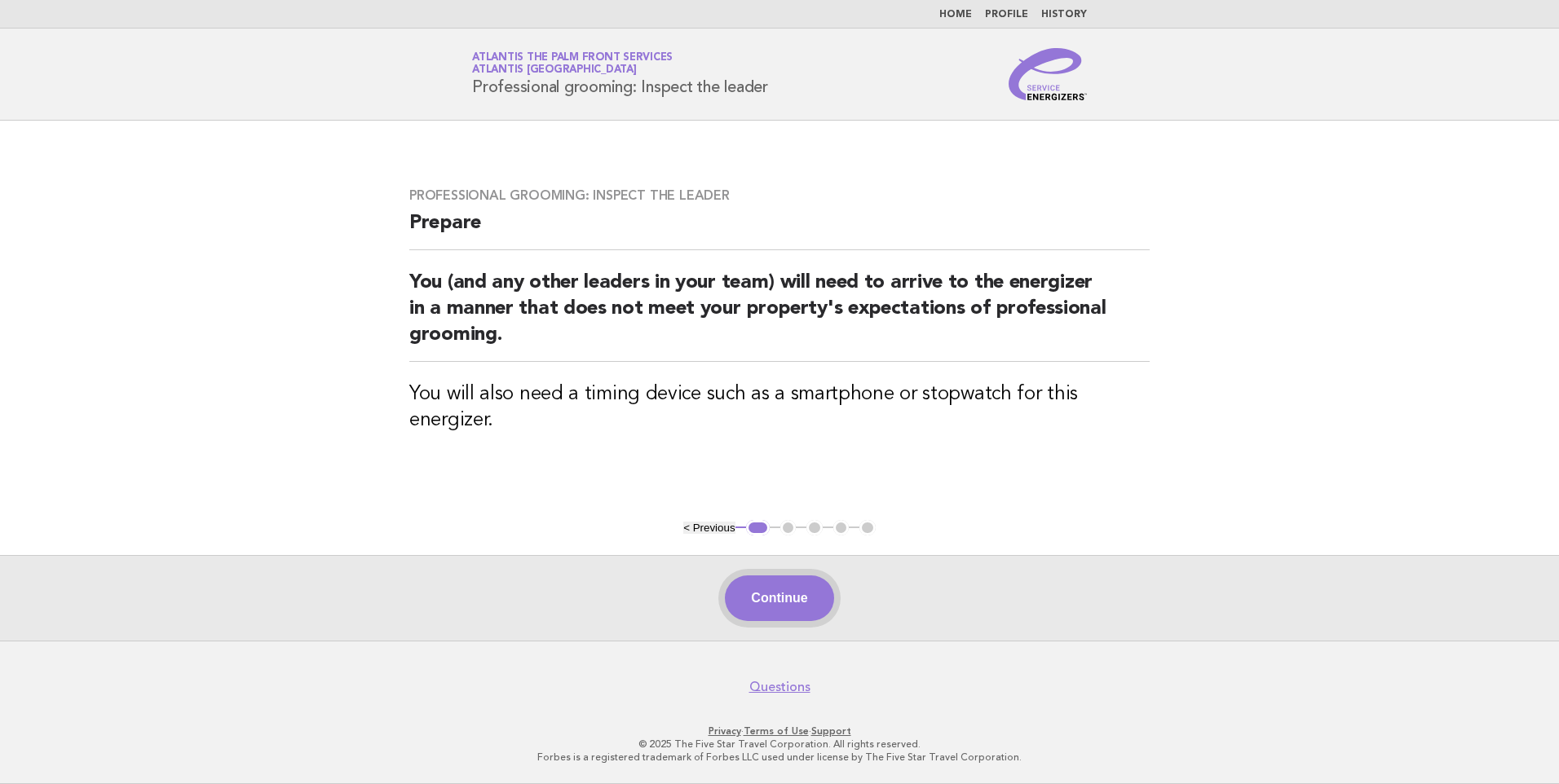
click at [783, 604] on button "Continue" at bounding box center [779, 598] width 109 height 45
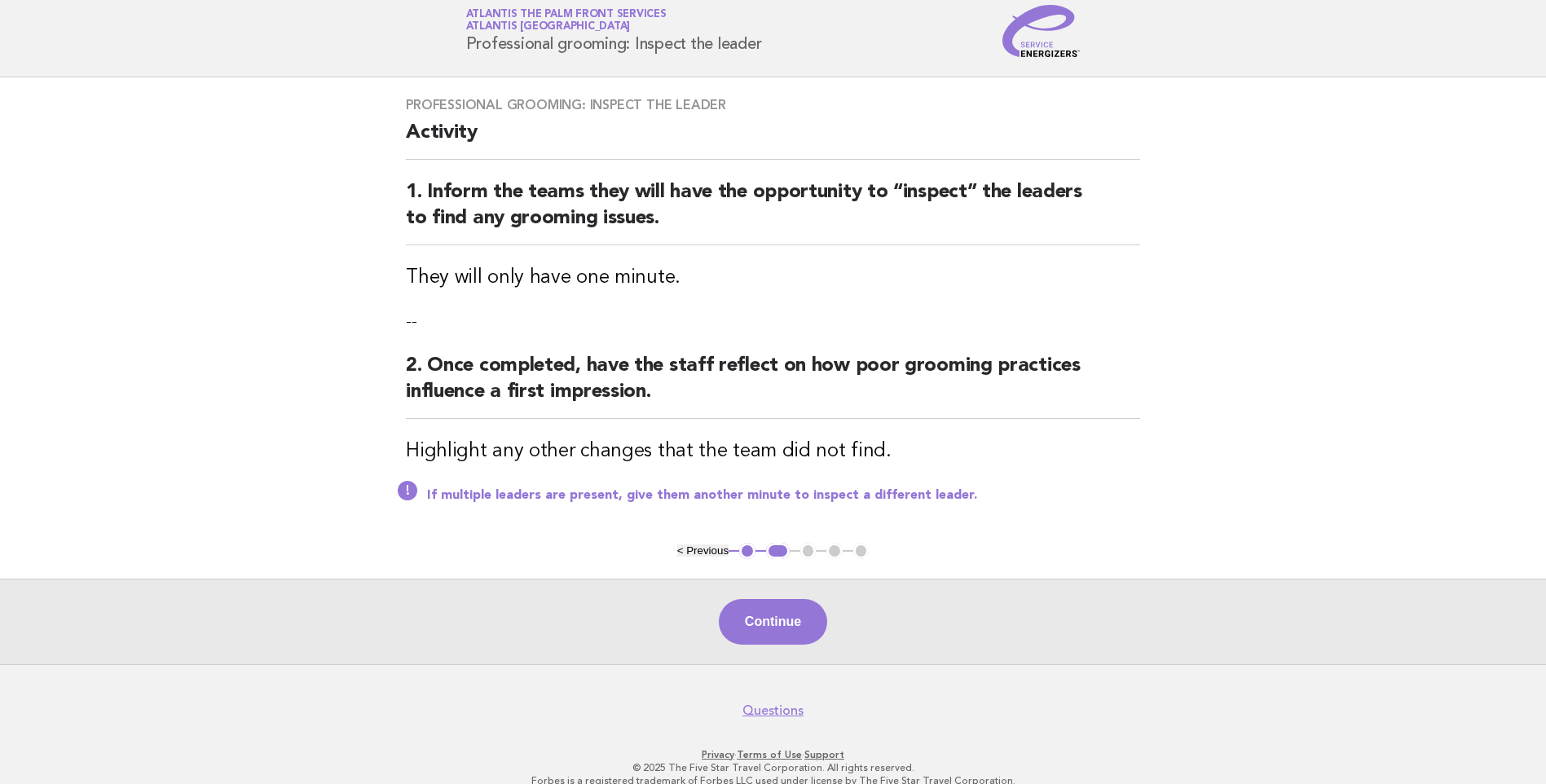
scroll to position [66, 0]
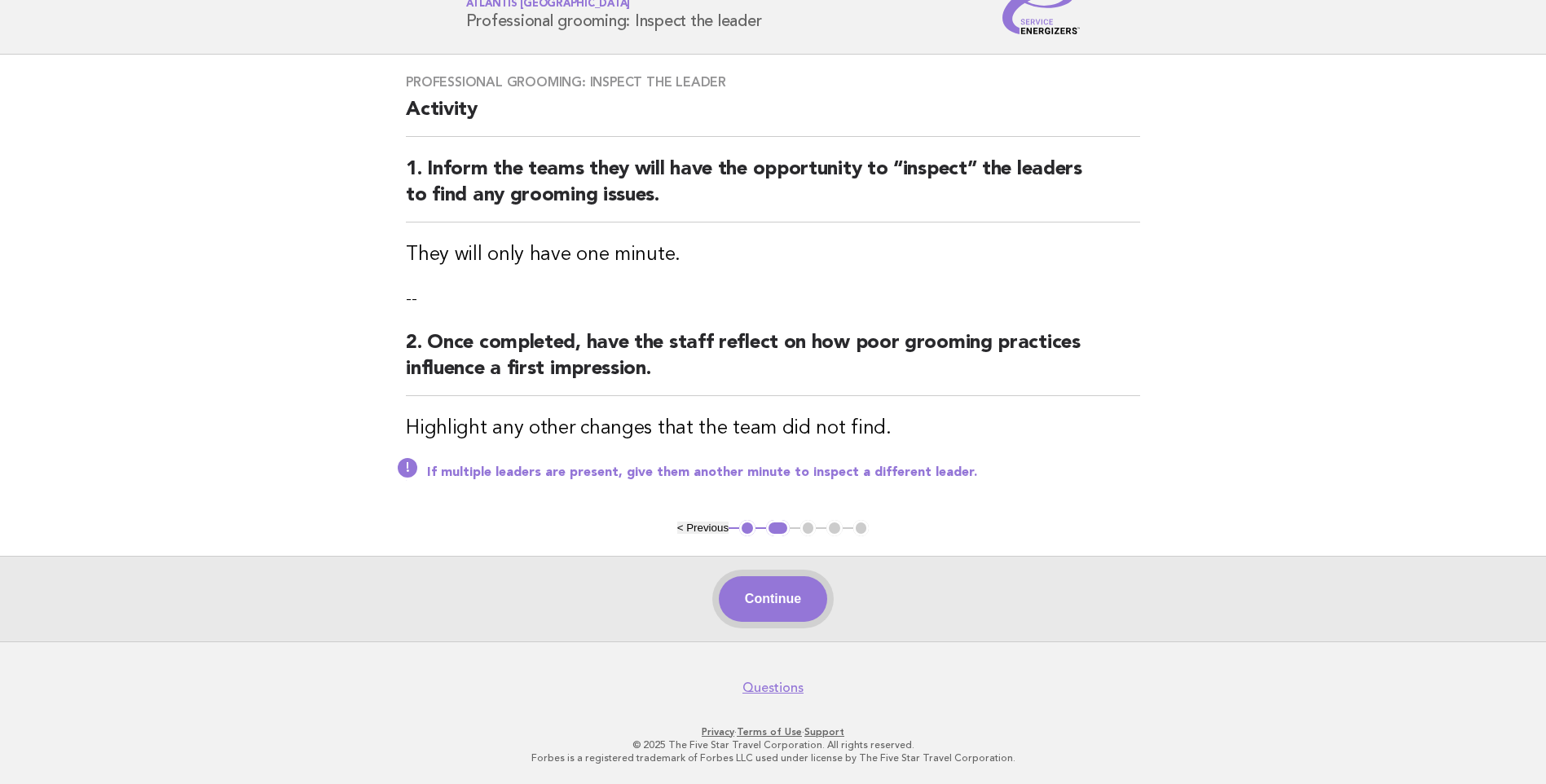
click at [774, 603] on button "Continue" at bounding box center [773, 599] width 109 height 45
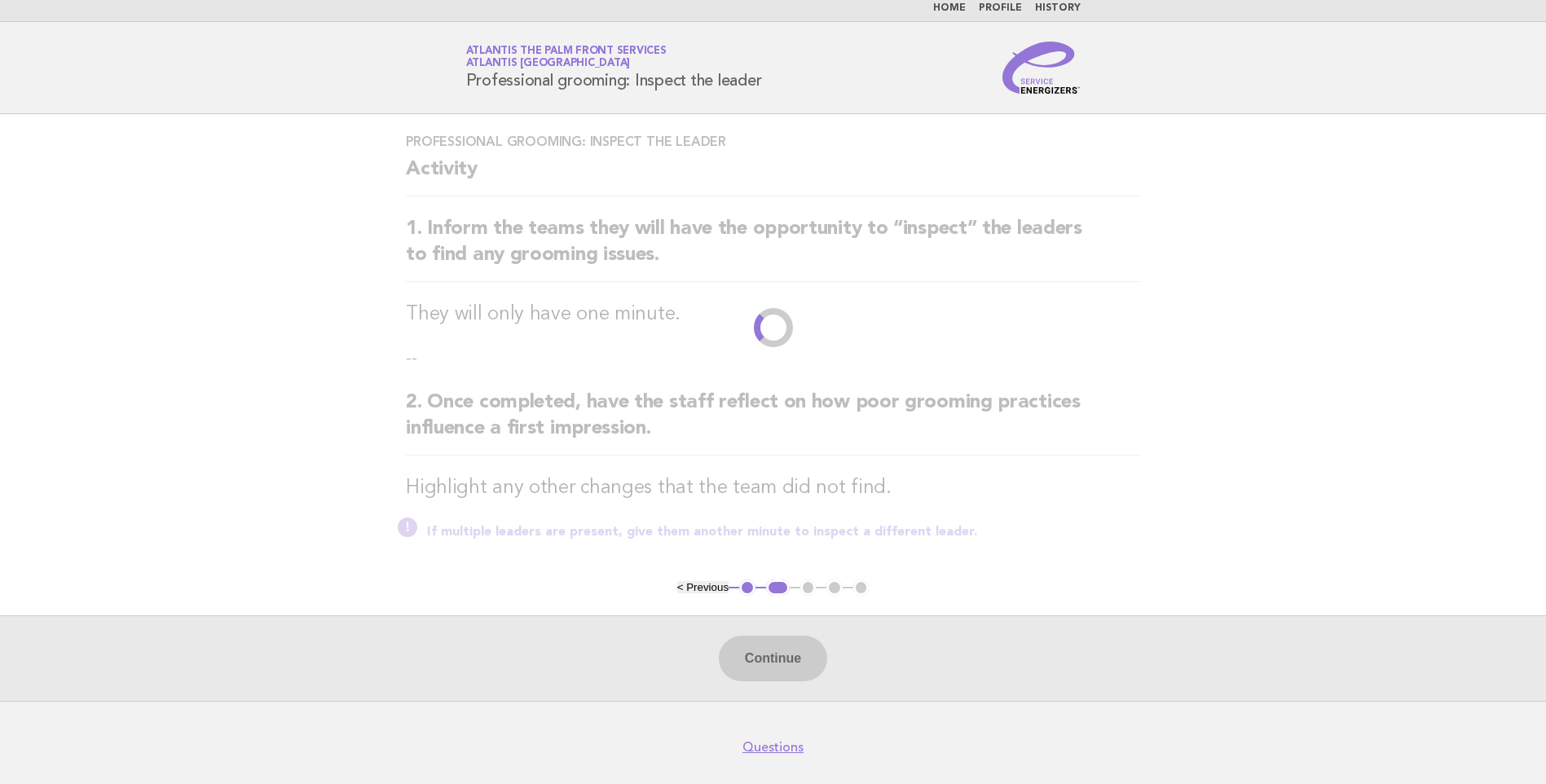
scroll to position [0, 0]
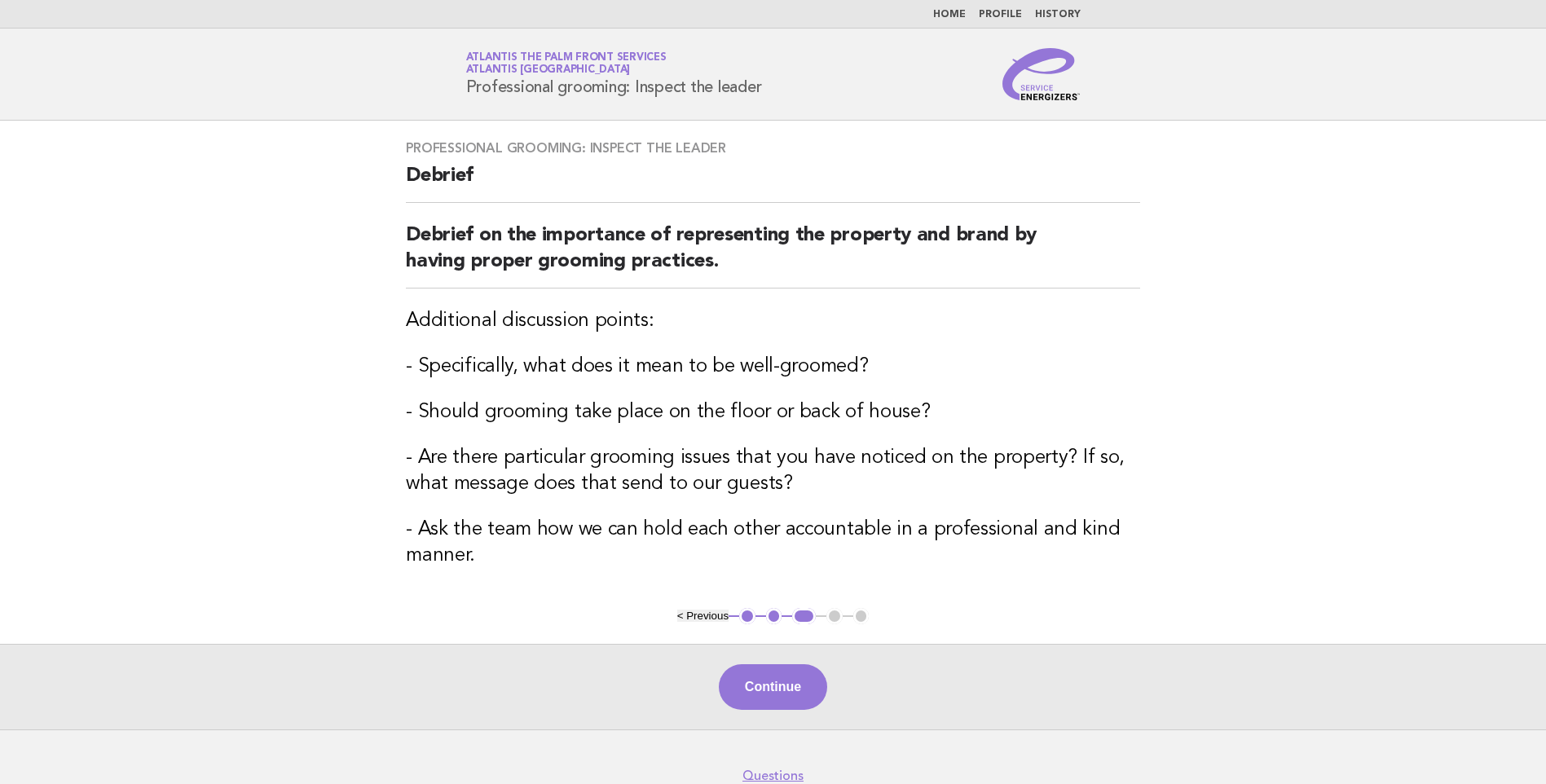
click at [949, 14] on link "Home" at bounding box center [949, 14] width 33 height 10
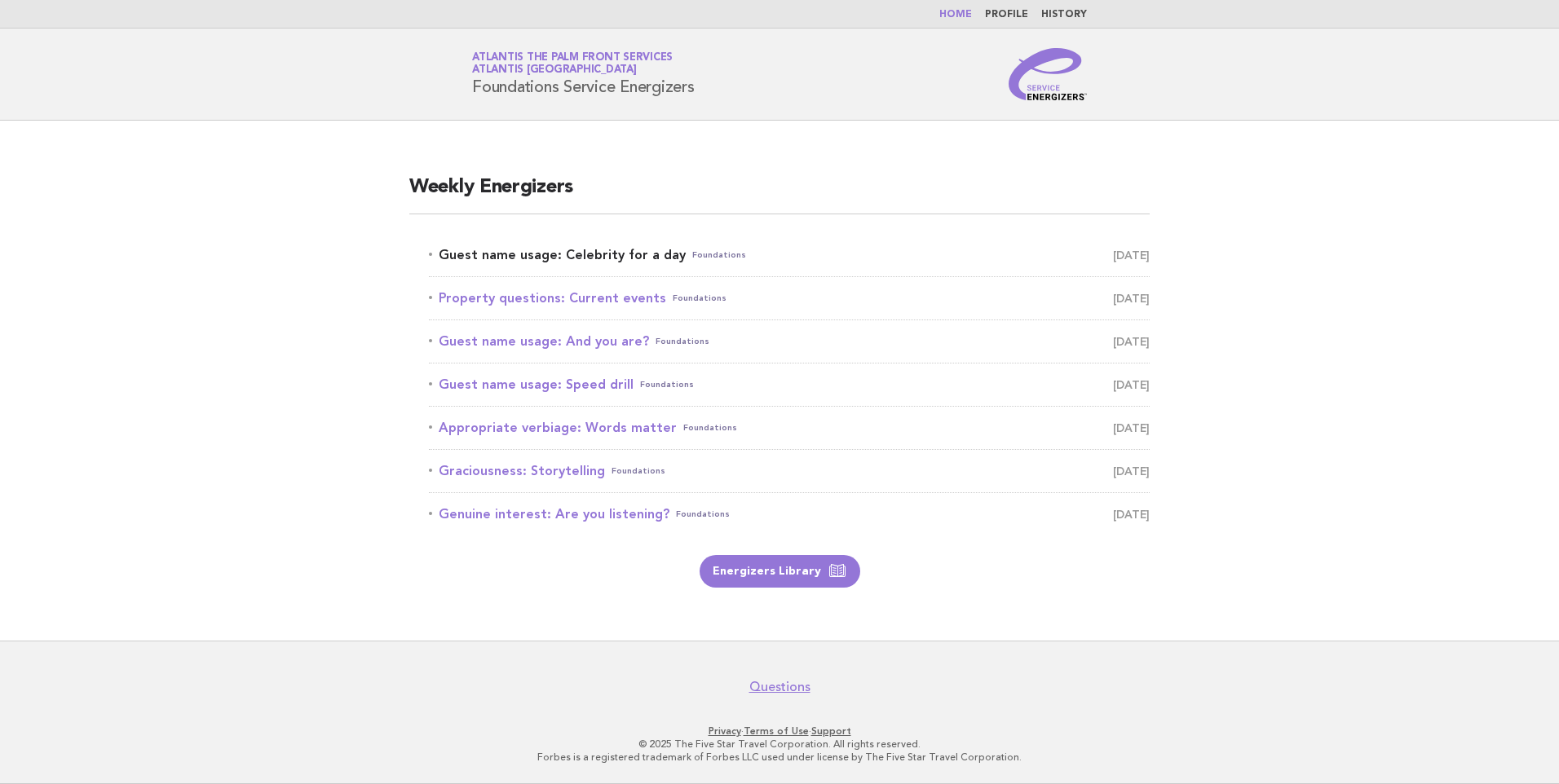
click at [611, 257] on link "Guest name usage: Celebrity for a day Foundations August 10" at bounding box center [789, 255] width 720 height 23
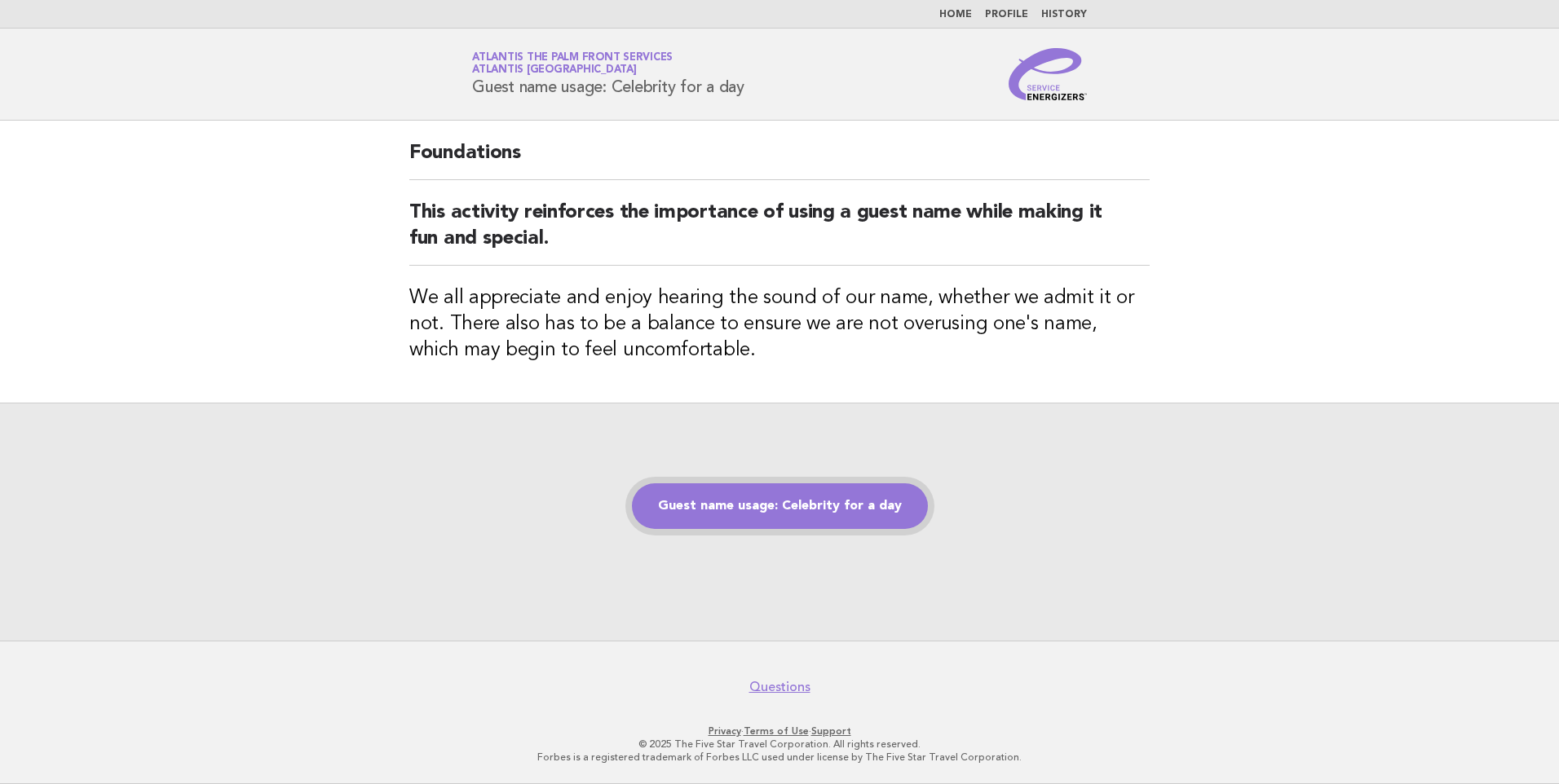
click at [735, 510] on link "Guest name usage: Celebrity for a day" at bounding box center [780, 505] width 296 height 45
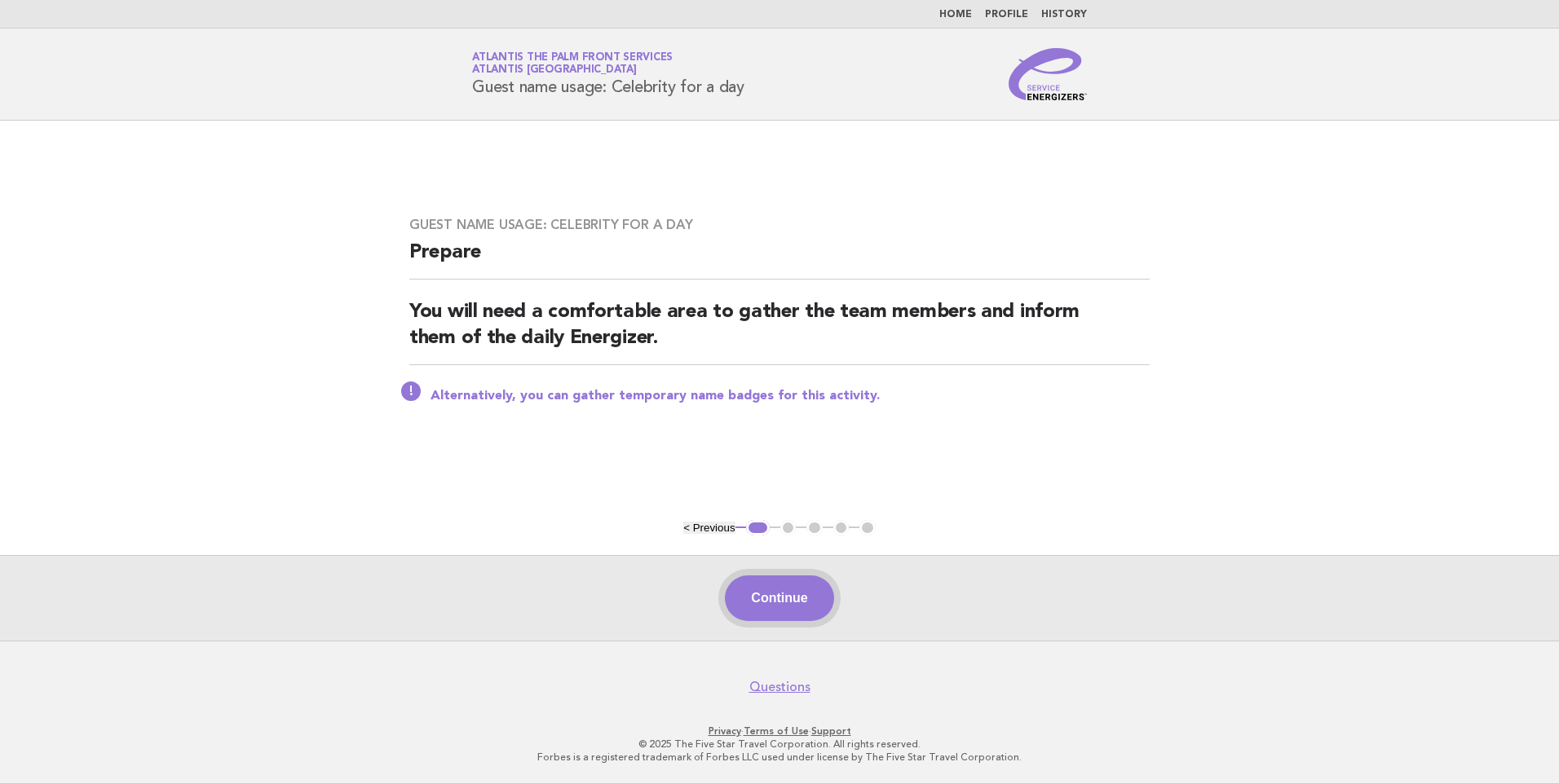
click at [800, 589] on button "Continue" at bounding box center [779, 598] width 109 height 45
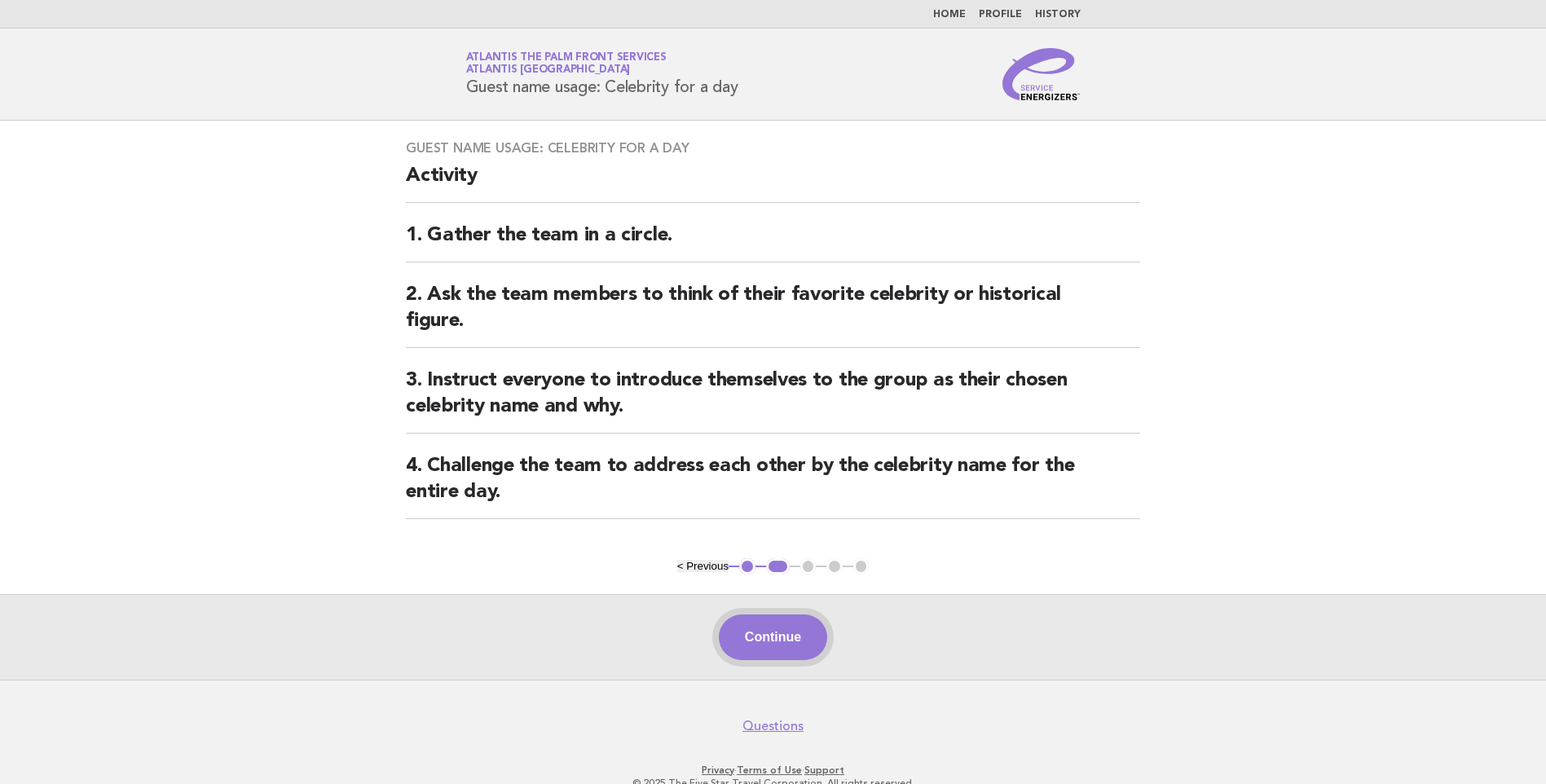
click at [773, 633] on button "Continue" at bounding box center [773, 637] width 109 height 45
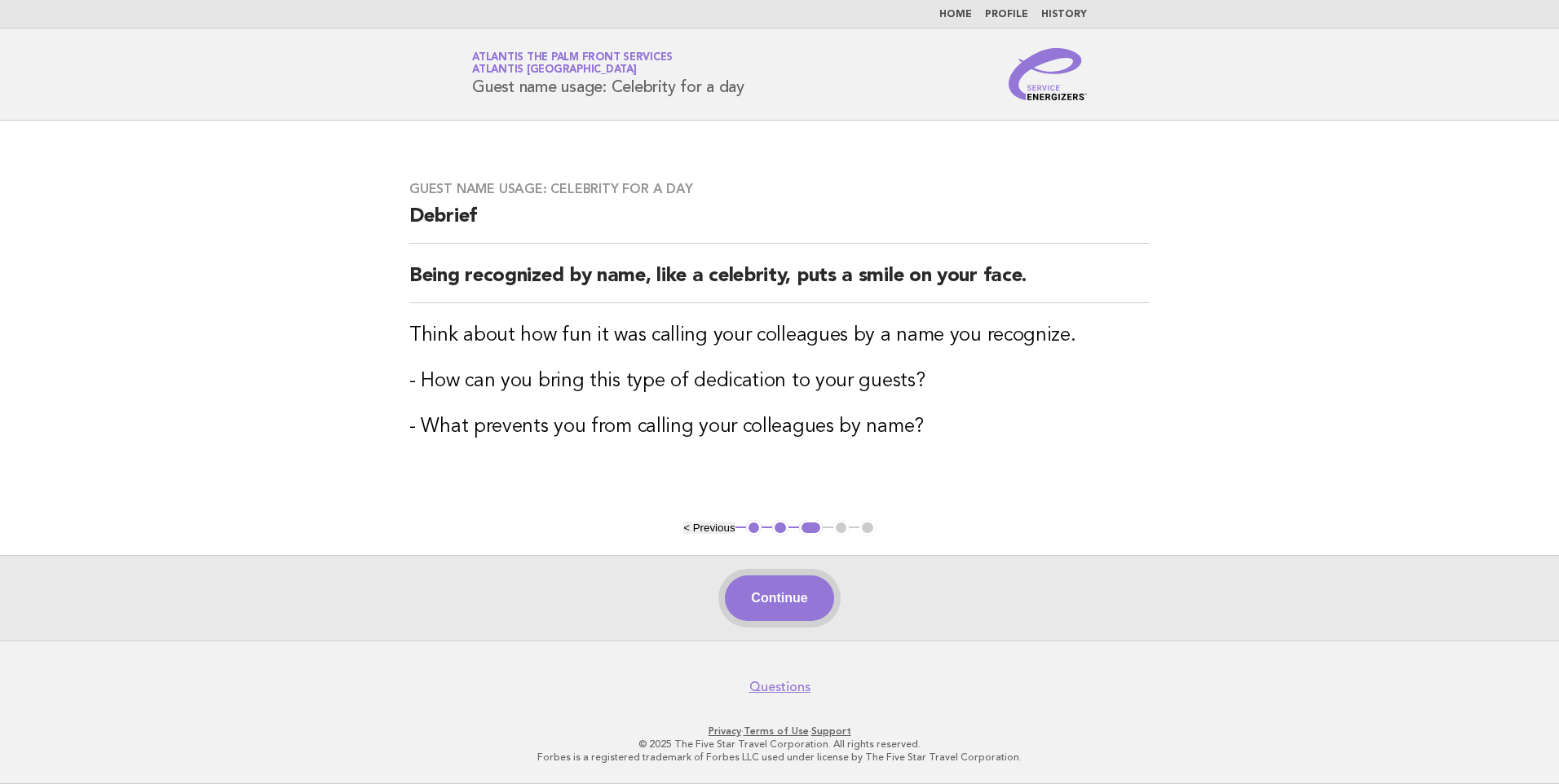
click at [797, 592] on button "Continue" at bounding box center [779, 598] width 109 height 45
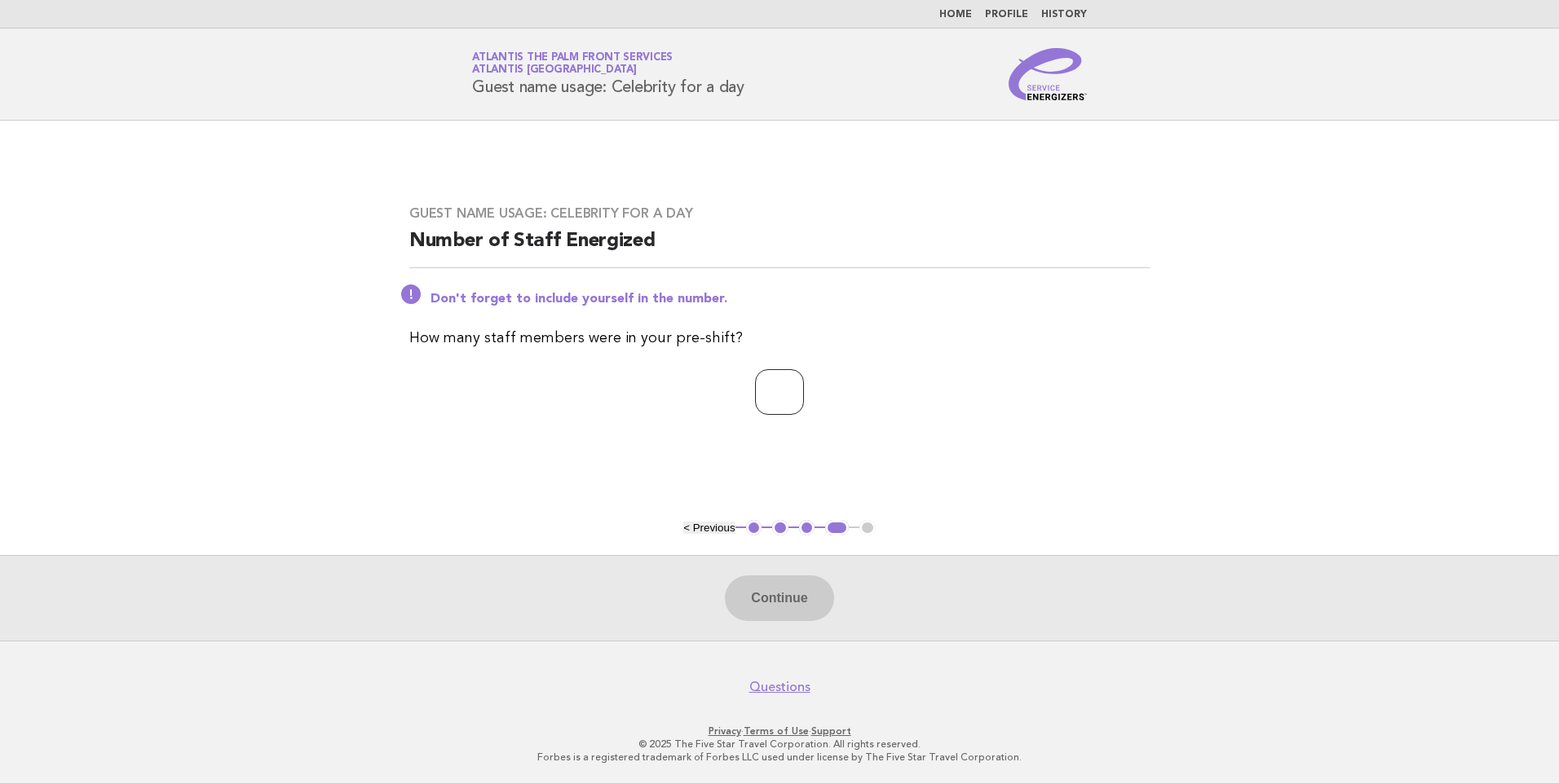
click at [780, 402] on input "number" at bounding box center [779, 391] width 49 height 45
type input "*"
click at [798, 602] on button "Continue" at bounding box center [779, 598] width 109 height 45
